Goal: Information Seeking & Learning: Learn about a topic

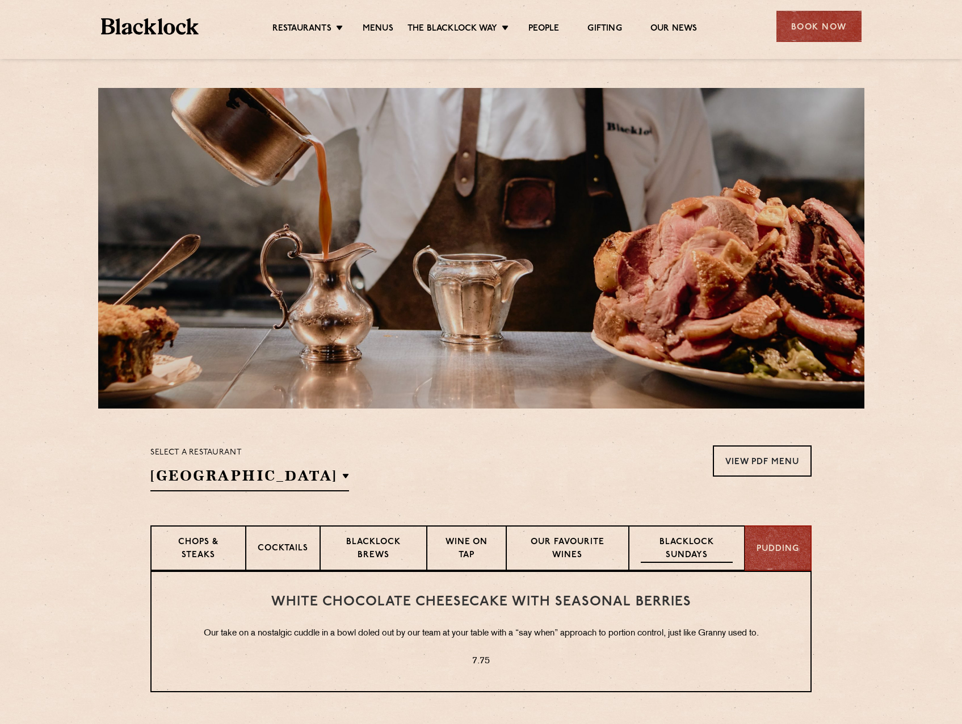
click at [699, 562] on p "Blacklock Sundays" at bounding box center [687, 549] width 92 height 27
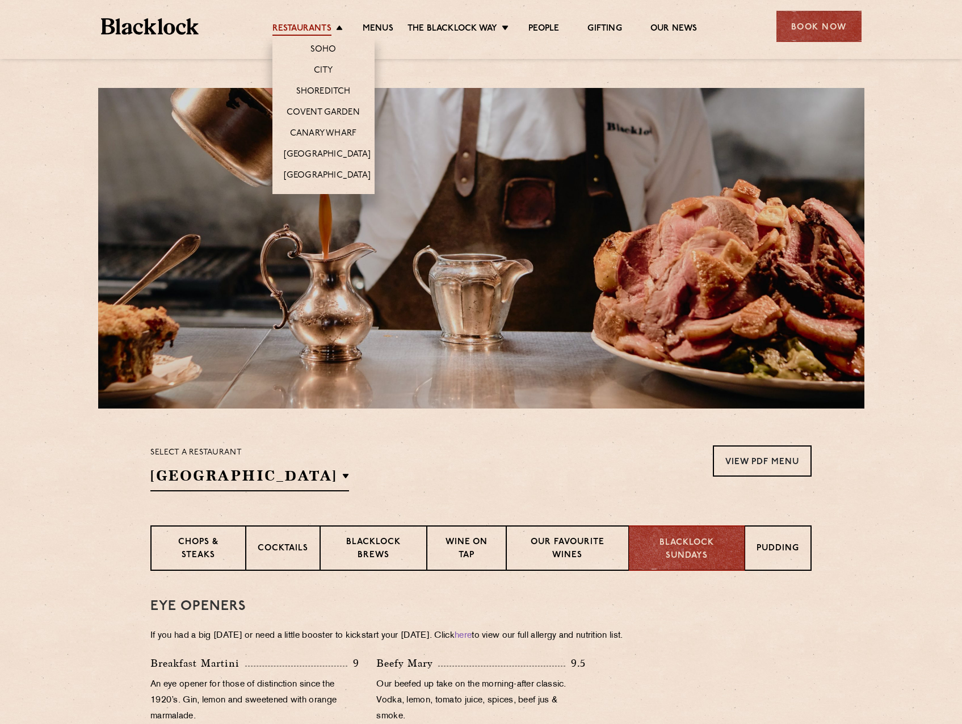
click at [303, 30] on link "Restaurants" at bounding box center [301, 29] width 59 height 12
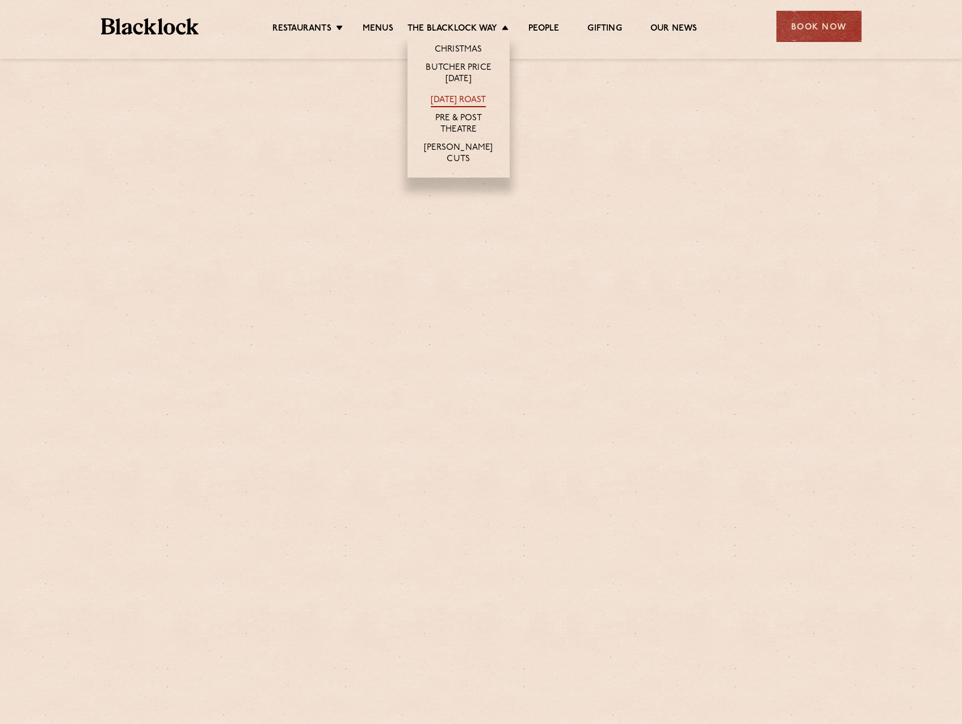
click at [475, 100] on link "[DATE] Roast" at bounding box center [458, 101] width 55 height 12
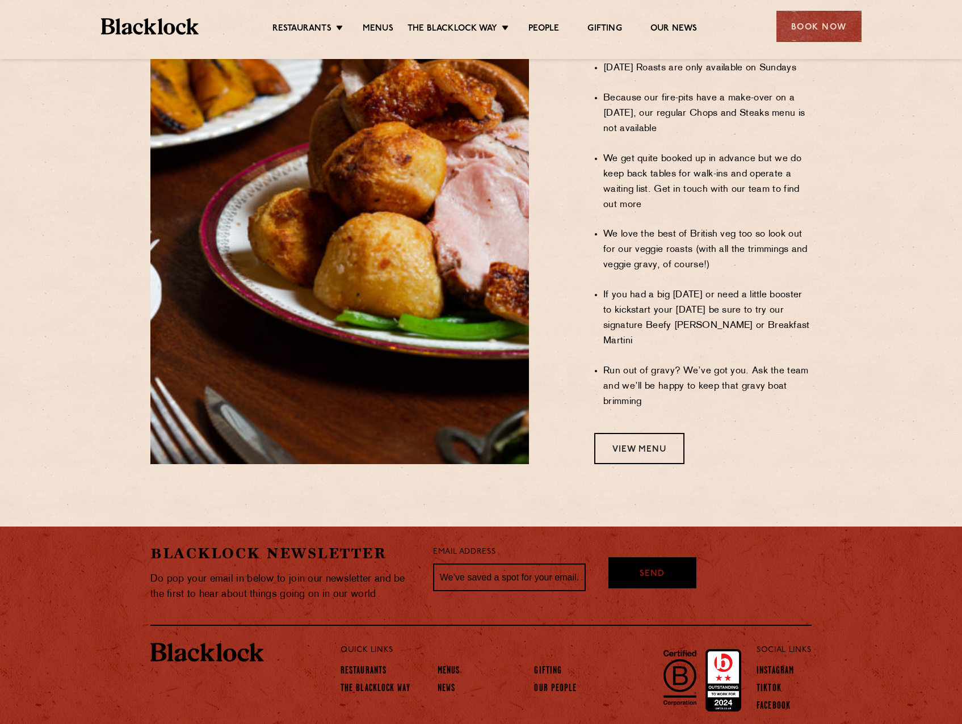
scroll to position [835, 0]
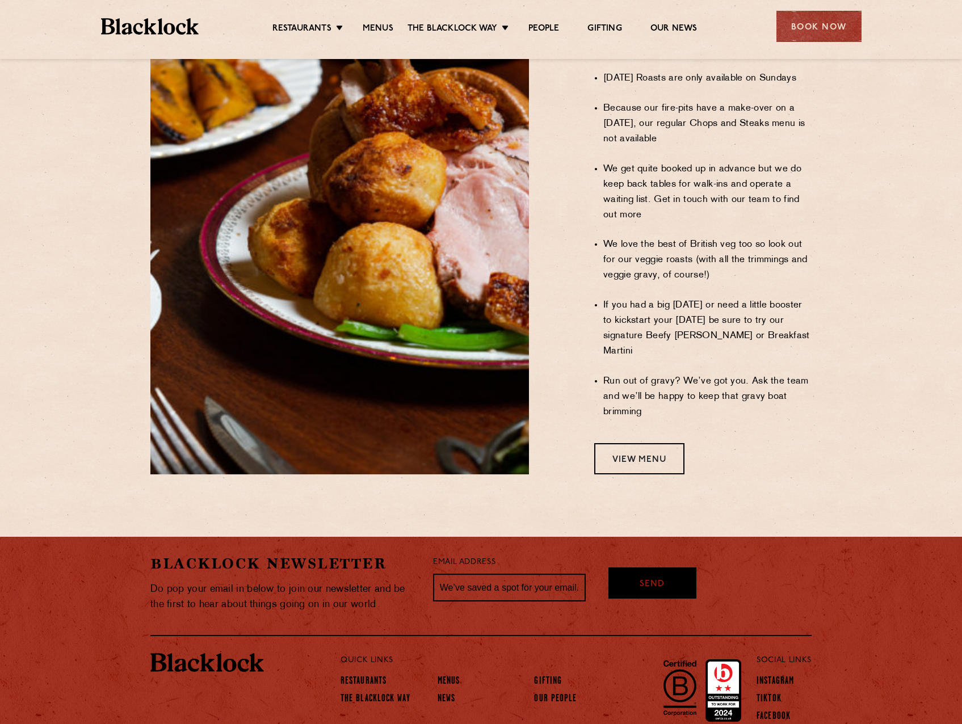
click at [683, 237] on li "We love the best of British veg too so look out for our veggie roasts (with all…" at bounding box center [707, 260] width 208 height 46
click at [682, 374] on li "Run out of gravy? We’ve got you. Ask the team and we’ll be happy to keep that g…" at bounding box center [707, 397] width 208 height 46
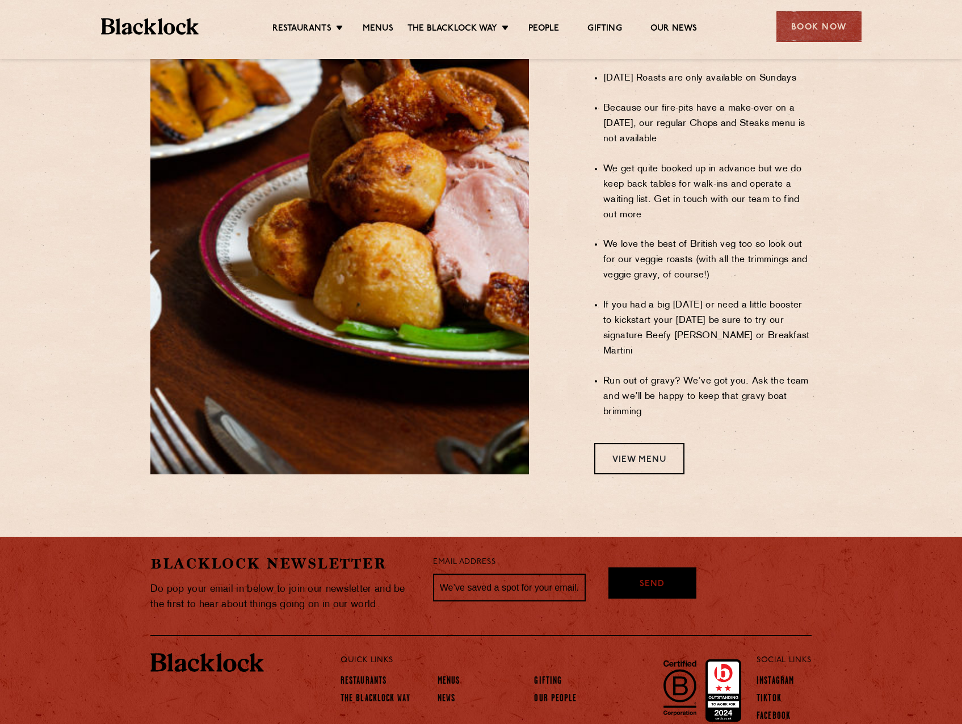
click at [682, 374] on li "Run out of gravy? We’ve got you. Ask the team and we’ll be happy to keep that g…" at bounding box center [707, 397] width 208 height 46
drag, startPoint x: 682, startPoint y: 323, endPoint x: 673, endPoint y: 401, distance: 78.2
click at [673, 443] on link "View Menu" at bounding box center [639, 458] width 90 height 31
